Goal: Navigation & Orientation: Find specific page/section

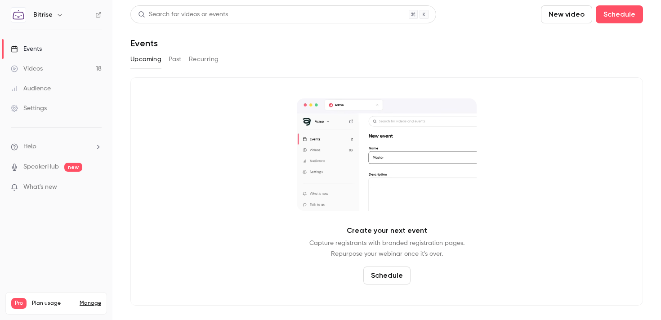
click at [64, 75] on link "Videos 18" at bounding box center [56, 69] width 112 height 20
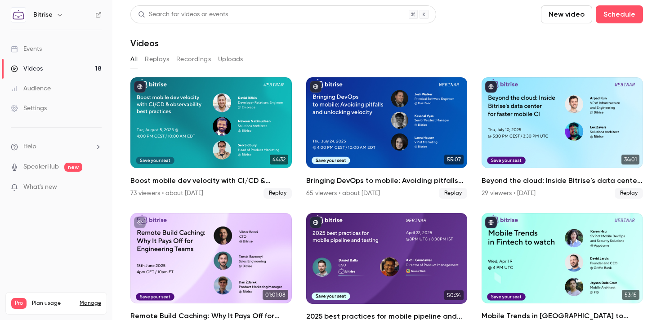
click at [60, 97] on link "Audience" at bounding box center [56, 89] width 112 height 20
